Goal: Task Accomplishment & Management: Manage account settings

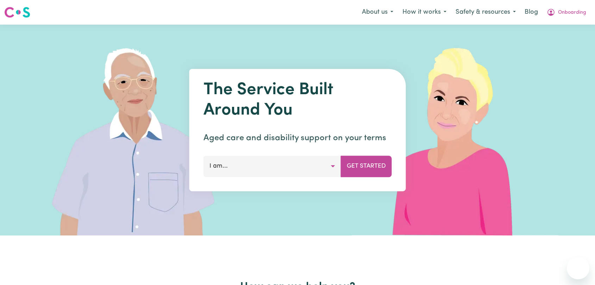
click at [567, 15] on span "Onboarding" at bounding box center [572, 13] width 28 height 8
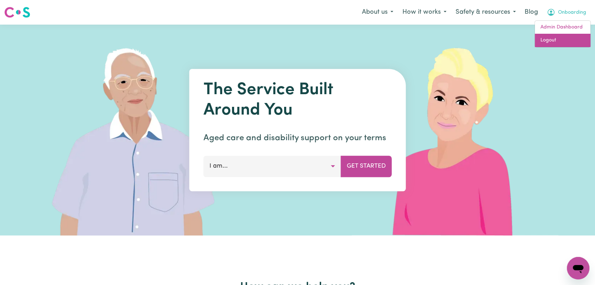
click at [566, 40] on link "Logout" at bounding box center [563, 40] width 56 height 13
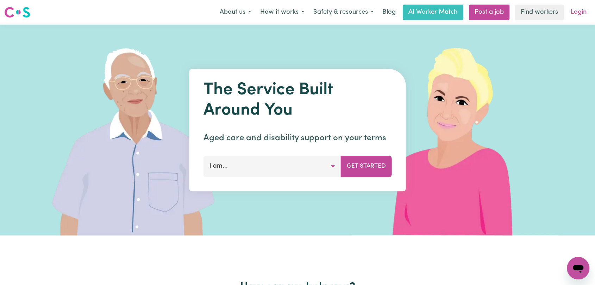
click at [580, 7] on link "Login" at bounding box center [578, 12] width 24 height 15
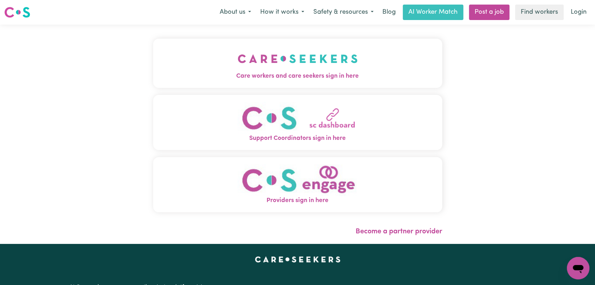
click at [316, 63] on img "Care workers and care seekers sign in here" at bounding box center [298, 59] width 120 height 26
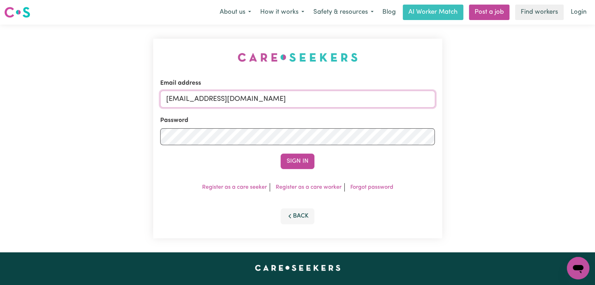
drag, startPoint x: 313, startPoint y: 96, endPoint x: 306, endPoint y: 107, distance: 13.8
click at [313, 96] on input "[EMAIL_ADDRESS][DOMAIN_NAME]" at bounding box center [297, 99] width 275 height 17
drag, startPoint x: 202, startPoint y: 99, endPoint x: 316, endPoint y: 97, distance: 114.7
click at [316, 97] on input "Superuser~[EMAIL_ADDRESS][DOMAIN_NAME]" at bounding box center [297, 99] width 275 height 17
type input "Superuser~[EMAIL_ADDRESS][DOMAIN_NAME]"
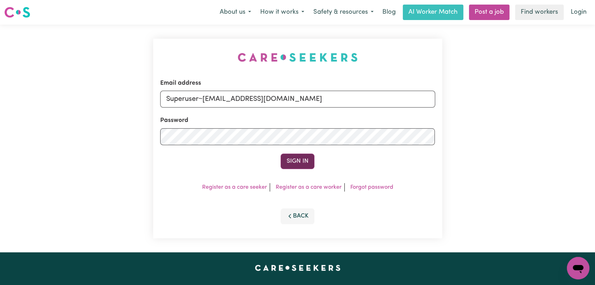
click at [297, 155] on button "Sign In" at bounding box center [297, 161] width 34 height 15
